Goal: Task Accomplishment & Management: Use online tool/utility

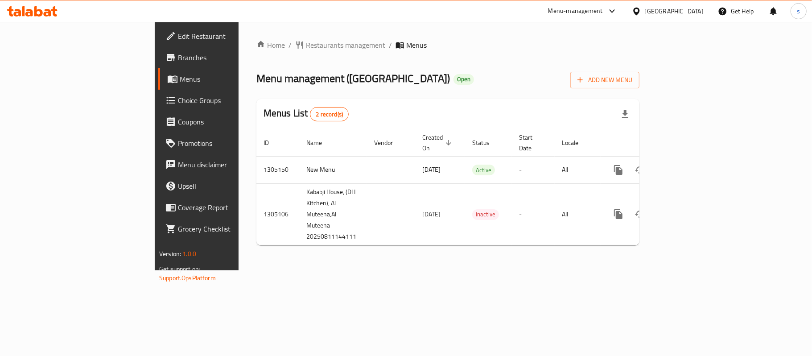
click at [178, 101] on span "Choice Groups" at bounding box center [230, 100] width 105 height 11
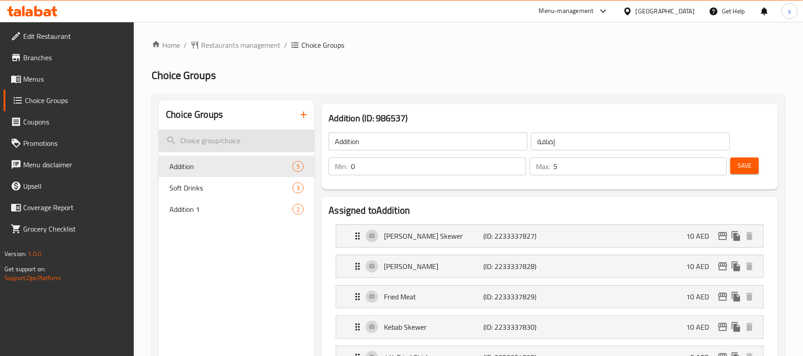
click at [216, 140] on input "search" at bounding box center [237, 140] width 156 height 23
click at [183, 211] on span "Addition 1" at bounding box center [217, 209] width 96 height 11
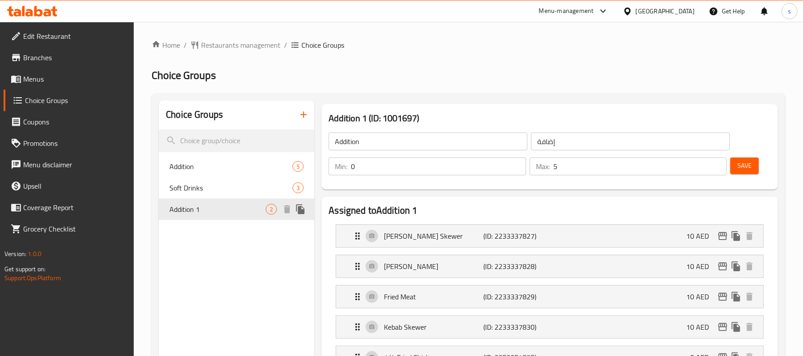
type input "Addition 1"
type input "إضافة 1"
type input "1"
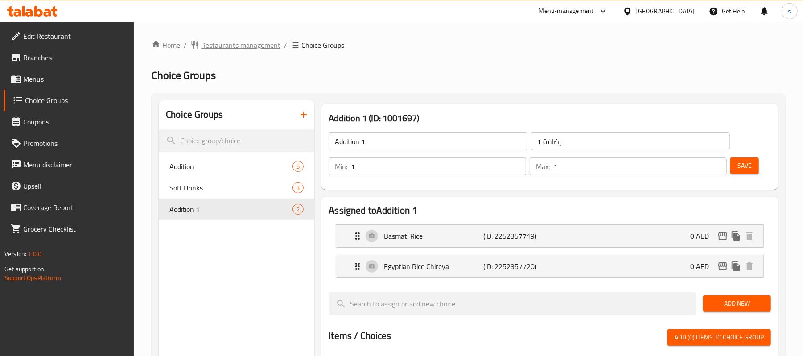
click at [214, 45] on span "Restaurants management" at bounding box center [240, 45] width 79 height 11
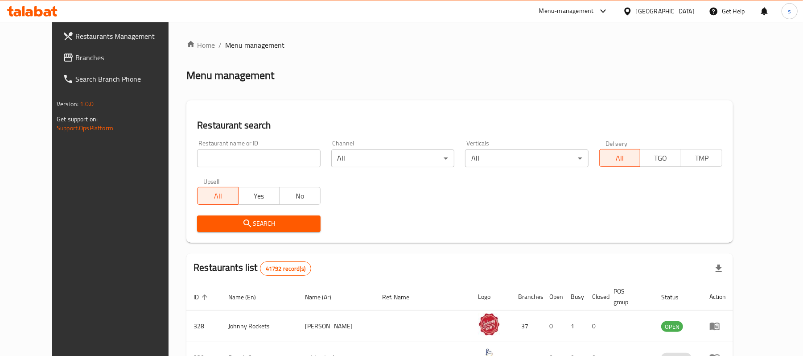
click at [75, 62] on span "Branches" at bounding box center [127, 57] width 104 height 11
